Goal: Information Seeking & Learning: Compare options

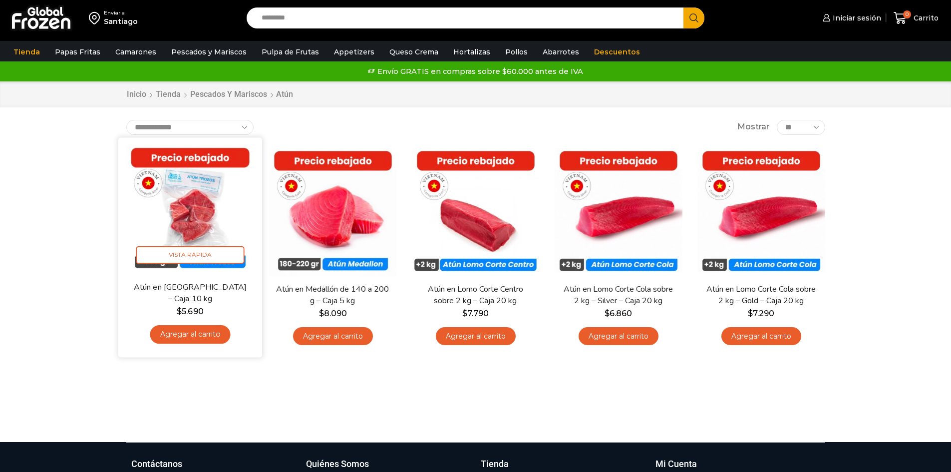
click at [205, 219] on img at bounding box center [190, 209] width 129 height 129
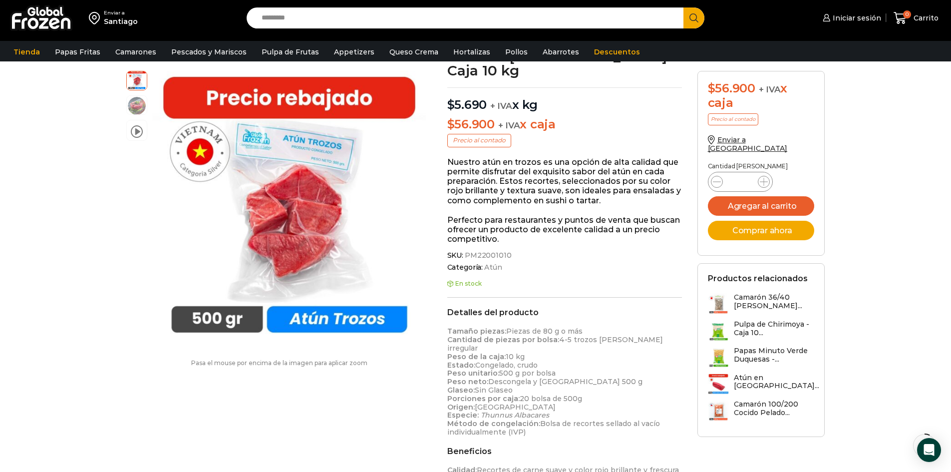
scroll to position [76, 0]
drag, startPoint x: 447, startPoint y: 315, endPoint x: 482, endPoint y: 319, distance: 35.2
click at [482, 325] on strong "Tamaño piezas:" at bounding box center [476, 329] width 59 height 9
drag, startPoint x: 481, startPoint y: 142, endPoint x: 663, endPoint y: 148, distance: 181.4
click at [663, 155] on p "Nuestro atún en trozos es una opción de alta calidad que permite disfrutar del …" at bounding box center [564, 179] width 235 height 48
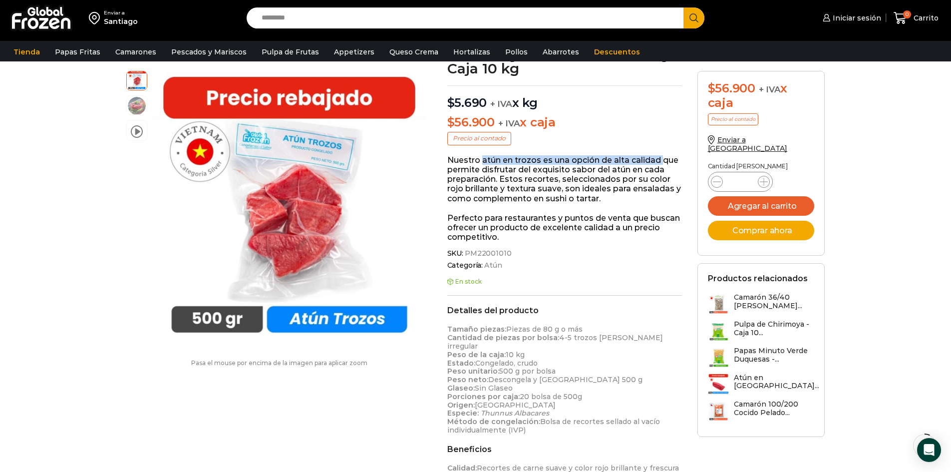
copy p "atún en trozos es una opción de alta calidad"
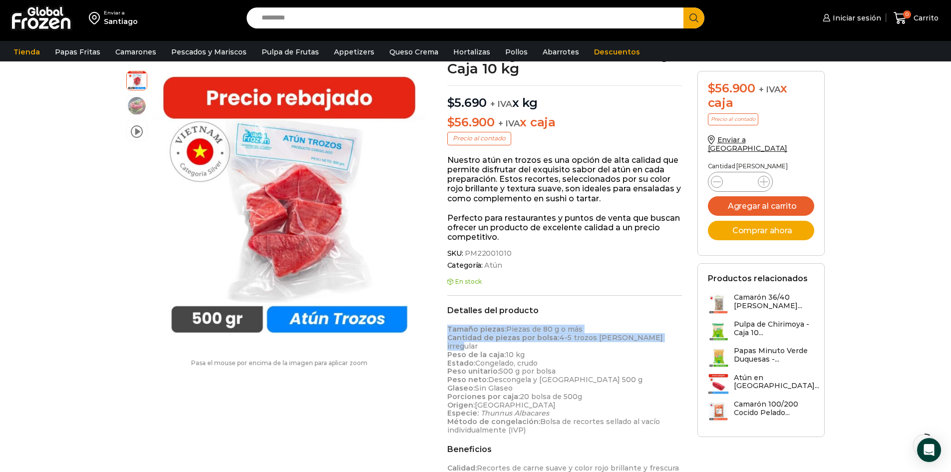
drag, startPoint x: 446, startPoint y: 315, endPoint x: 657, endPoint y: 324, distance: 210.9
click at [657, 324] on div "Atún en Trozos – Caja 10 kg $ 5.690 + IVA x kg $ 56.900 + IVA x caja Precio al …" at bounding box center [565, 358] width 250 height 623
copy p "Tamaño piezas: Piezas de 80 g o más Cantidad de piezas por bolsa: 4-5 trozos de…"
drag, startPoint x: 448, startPoint y: 342, endPoint x: 520, endPoint y: 364, distance: 75.8
click at [520, 364] on p "Tamaño piezas: Piezas de 80 g o más Cantidad de piezas por bolsa: 4-5 trozos de…" at bounding box center [564, 379] width 235 height 109
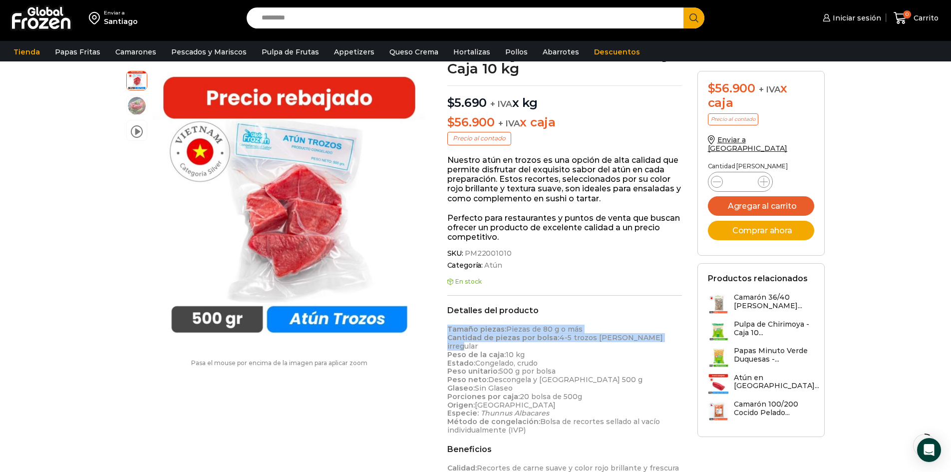
copy p "Estado: Congelado, crudo Peso unitario: 500 g por bolsa Peso neto: Descongela y…"
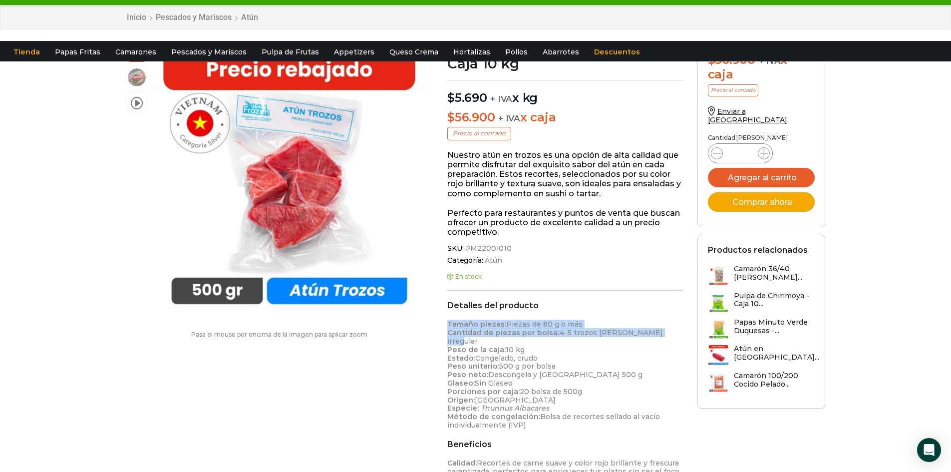
scroll to position [0, 0]
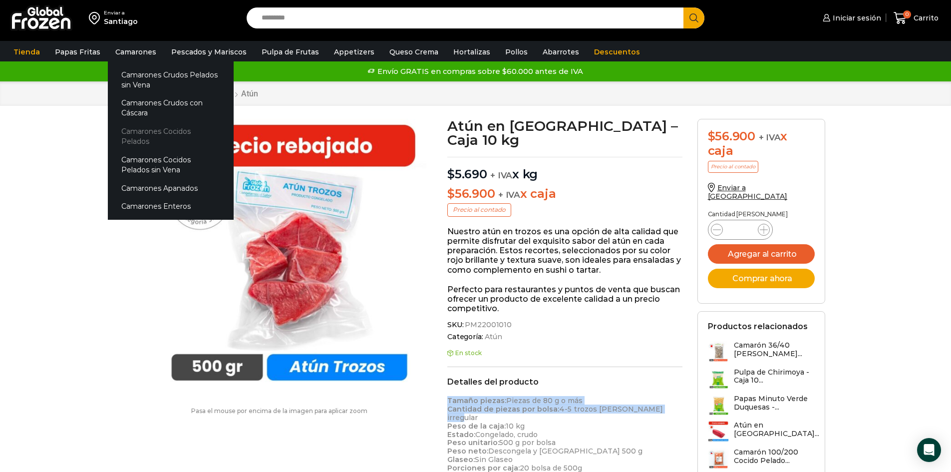
click at [149, 127] on link "Camarones Cocidos Pelados" at bounding box center [171, 136] width 126 height 28
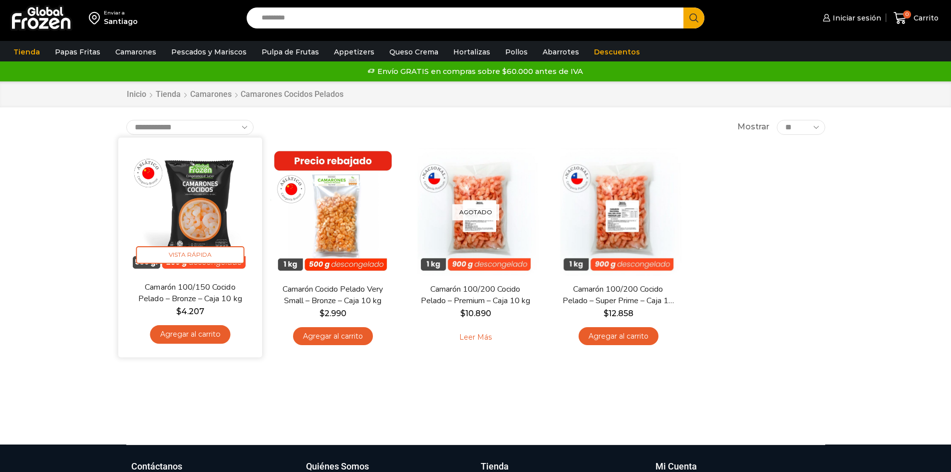
click at [216, 221] on img at bounding box center [190, 209] width 129 height 129
click at [214, 222] on img at bounding box center [190, 209] width 129 height 129
click at [200, 248] on span "Vista Rápida" at bounding box center [190, 254] width 108 height 17
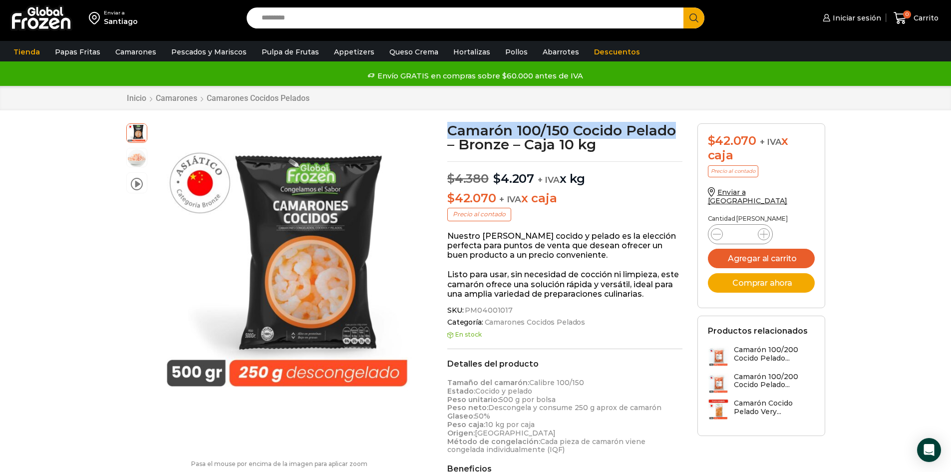
drag, startPoint x: 450, startPoint y: 127, endPoint x: 678, endPoint y: 134, distance: 227.3
click at [678, 134] on h1 "Camarón 100/150 Cocido Pelado – Bronze – Caja 10 kg" at bounding box center [564, 137] width 235 height 28
copy h1 "Camarón 100/150 Cocido Pelado"
drag, startPoint x: 489, startPoint y: 415, endPoint x: 447, endPoint y: 383, distance: 52.3
click at [447, 383] on p "Tamaño del camarón: Calibre 100/150 Estado: Cocido y pelado Peso unitario: 500 …" at bounding box center [564, 416] width 235 height 75
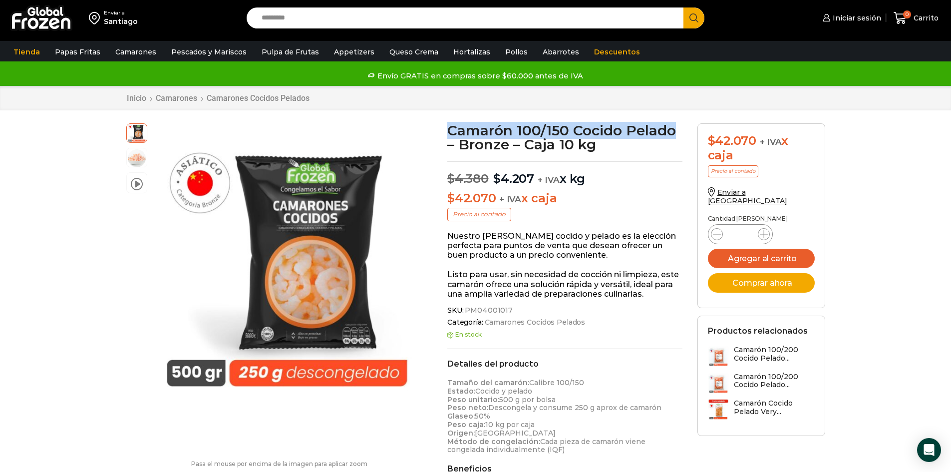
copy p "Tamaño del camarón: Calibre 100/150 Estado: Cocido y pelado Peso unitario: 500 …"
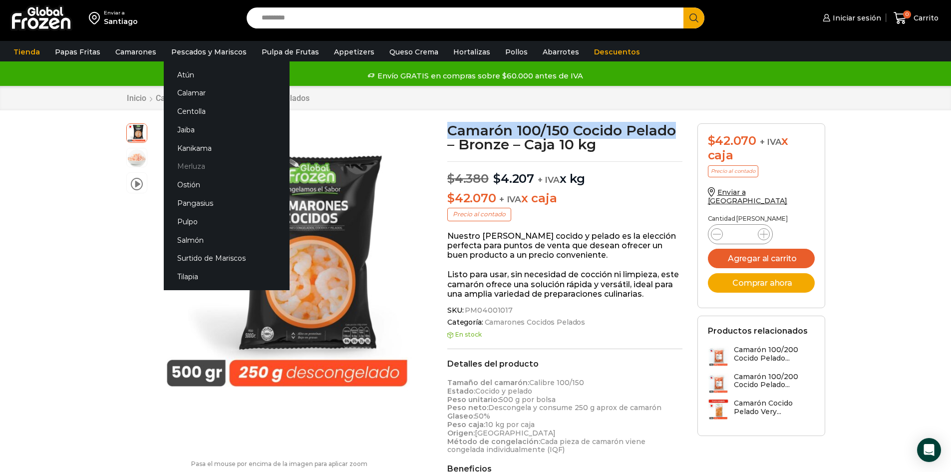
click at [192, 163] on link "Merluza" at bounding box center [227, 166] width 126 height 18
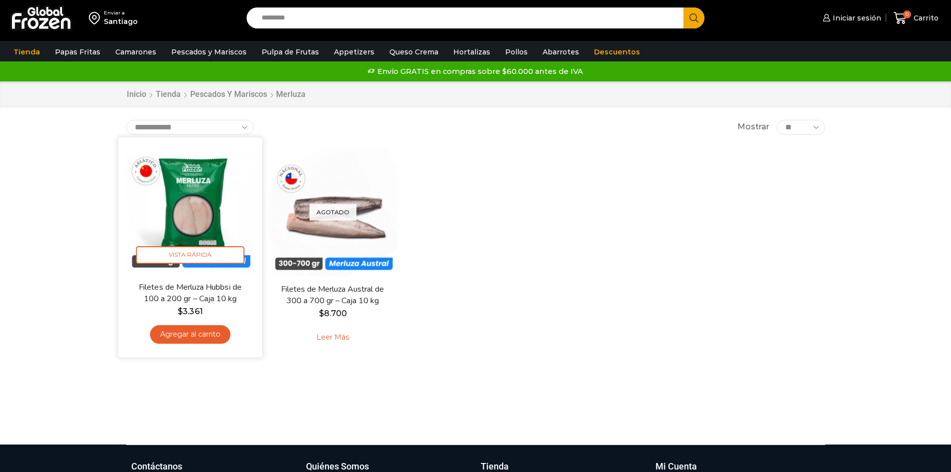
click at [208, 205] on img at bounding box center [190, 209] width 129 height 129
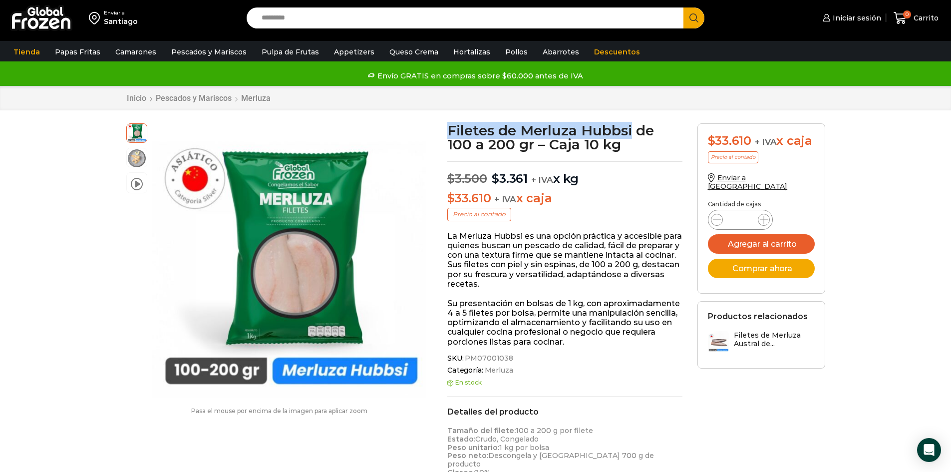
drag, startPoint x: 448, startPoint y: 127, endPoint x: 632, endPoint y: 133, distance: 183.9
click at [632, 133] on h1 "Filetes de Merluza Hubbsi de 100 a 200 gr – Caja 10 kg" at bounding box center [564, 137] width 235 height 28
copy h1 "Filetes de [PERSON_NAME]"
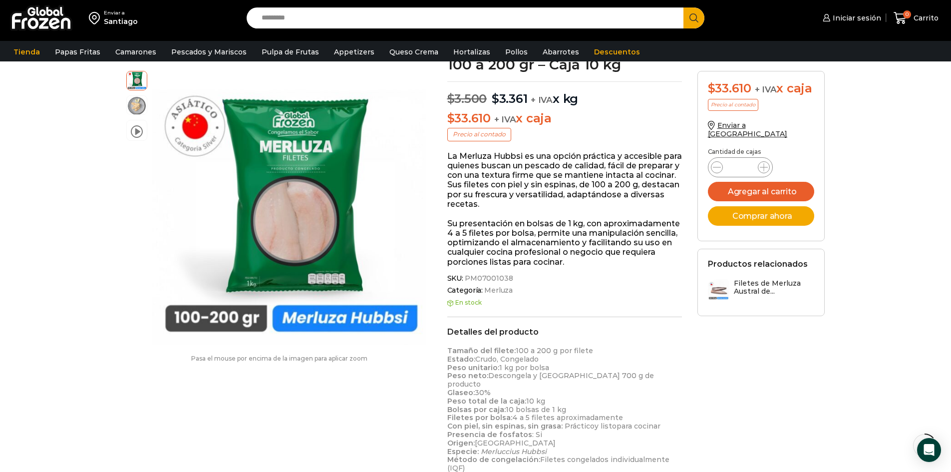
scroll to position [94, 0]
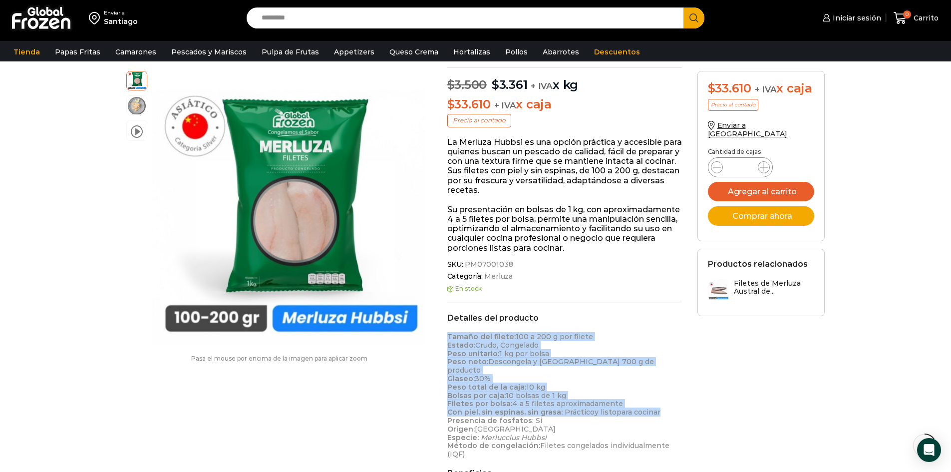
drag, startPoint x: 457, startPoint y: 336, endPoint x: 665, endPoint y: 403, distance: 218.9
click at [665, 403] on p "Tamaño del filete: 100 a 200 g por filete Estado: Crudo, Congelado Peso unitari…" at bounding box center [564, 396] width 235 height 126
copy p "Tamaño del filete: 100 a 200 g por filete Estado: Crudo, Congelado Peso unitari…"
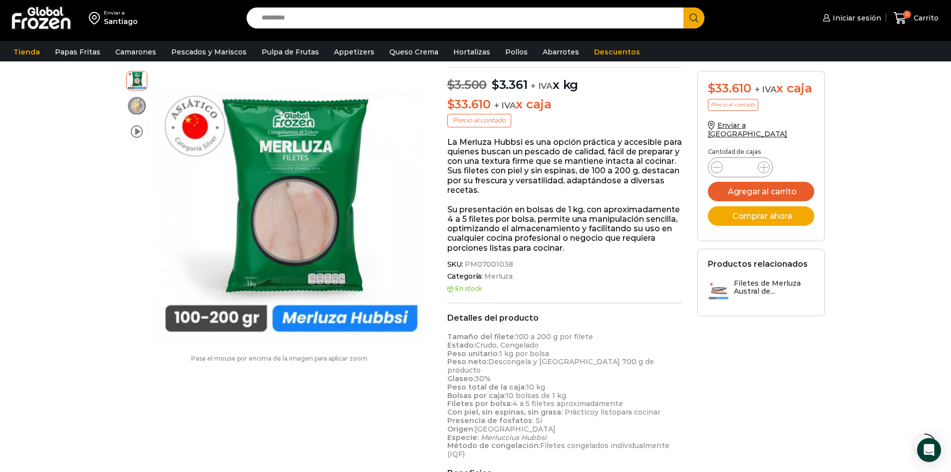
click at [668, 410] on p "Tamaño del filete: 100 a 200 g por filete Estado: Crudo, Congelado Peso unitari…" at bounding box center [564, 396] width 235 height 126
